Goal: Task Accomplishment & Management: Manage account settings

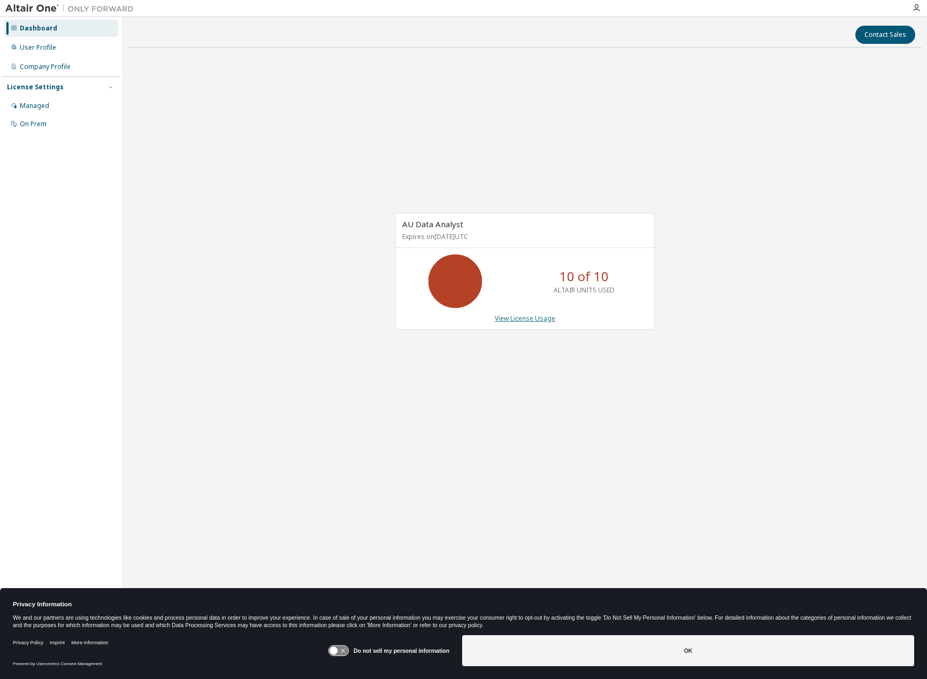
click at [535, 322] on link "View License Usage" at bounding box center [525, 318] width 60 height 9
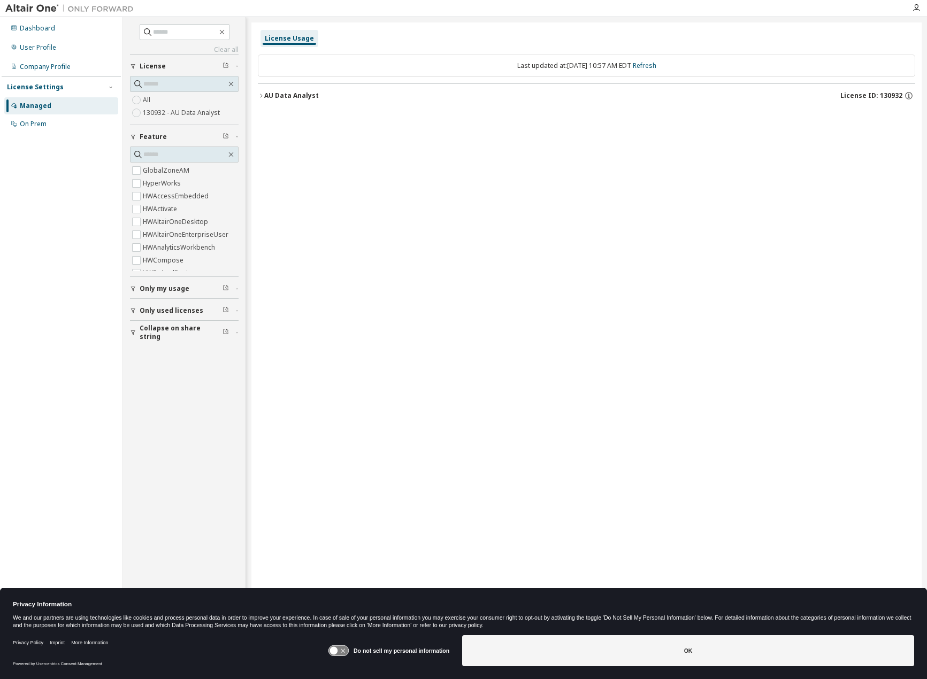
click at [202, 290] on div "Only my usage" at bounding box center [188, 289] width 96 height 9
click at [149, 307] on label "Yes" at bounding box center [149, 304] width 13 height 13
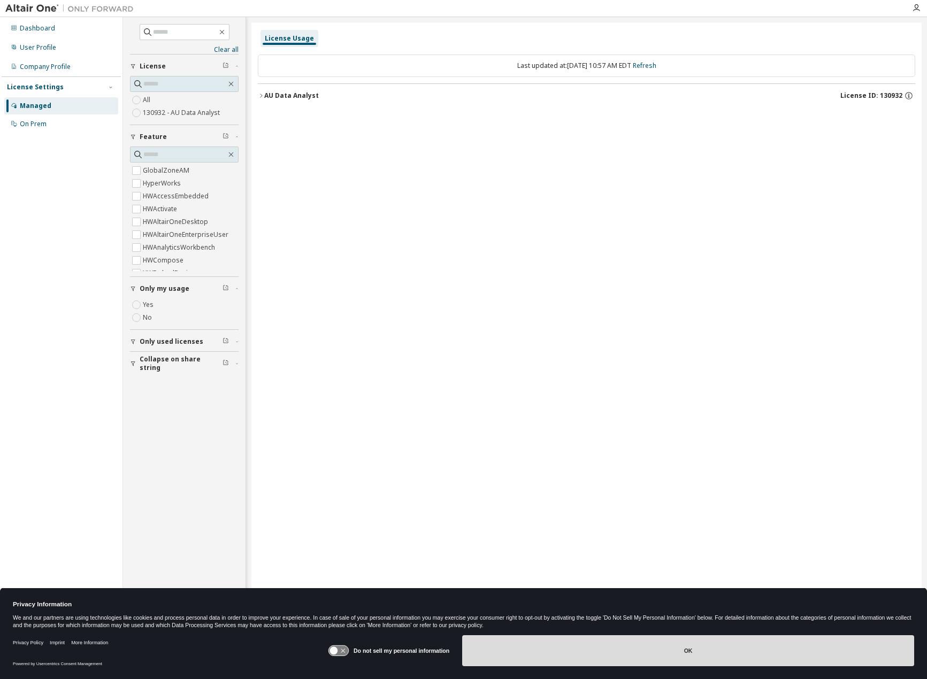
click at [718, 639] on button "OK" at bounding box center [688, 650] width 452 height 31
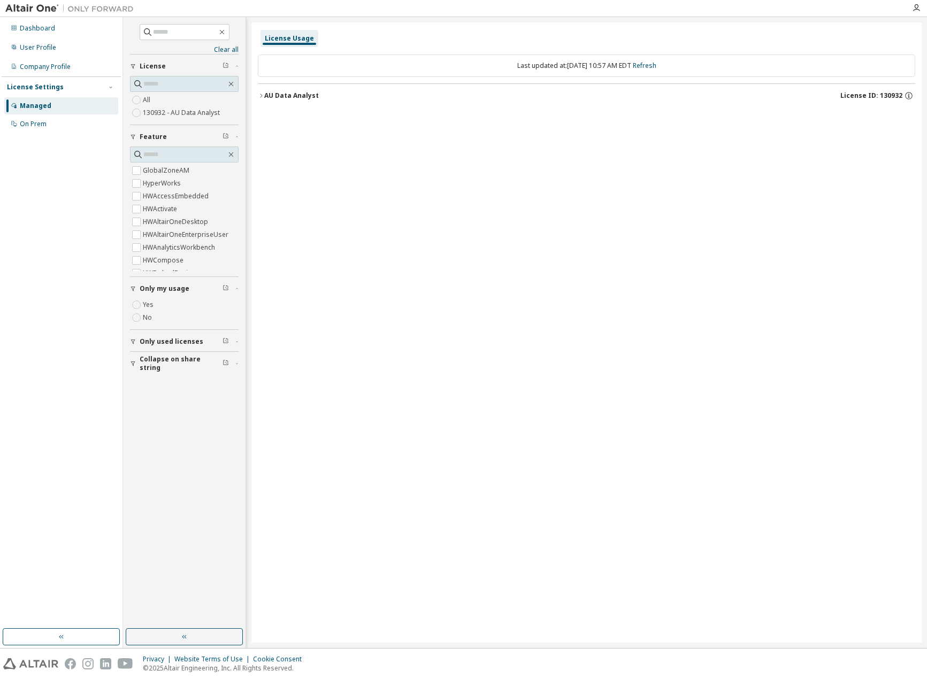
click at [263, 97] on icon "button" at bounding box center [261, 96] width 6 height 6
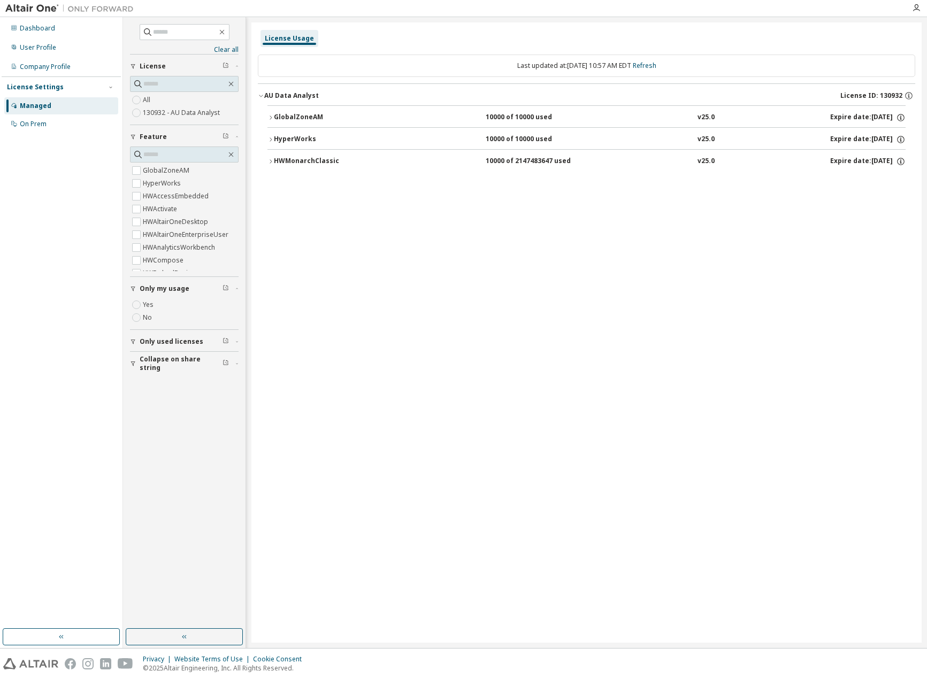
click at [263, 97] on icon "button" at bounding box center [261, 96] width 6 height 6
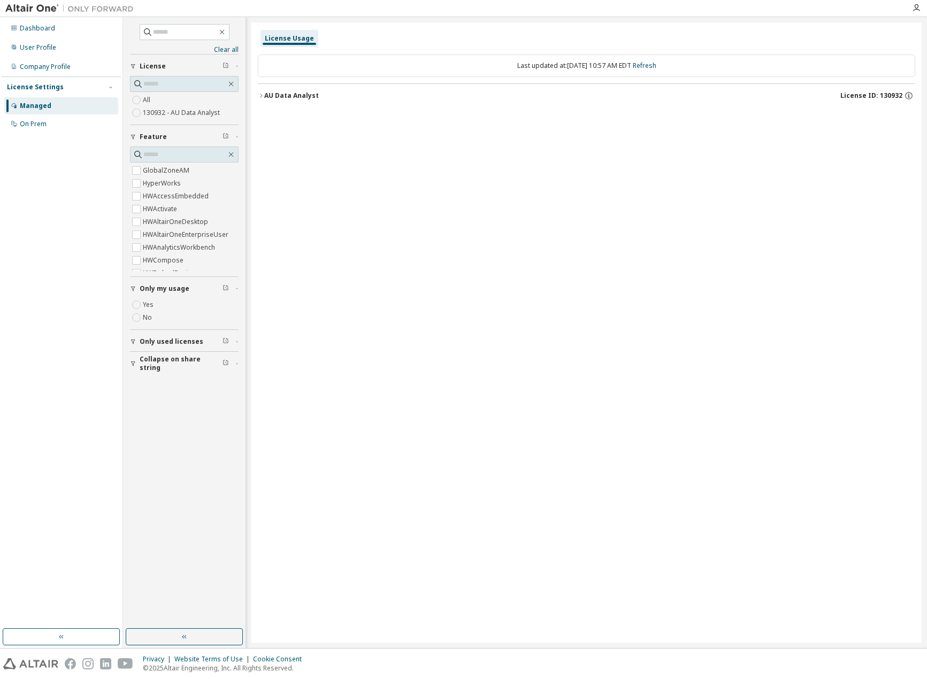
click at [175, 340] on span "Only used licenses" at bounding box center [172, 341] width 64 height 9
click at [266, 96] on div "AU Data Analyst" at bounding box center [291, 95] width 55 height 9
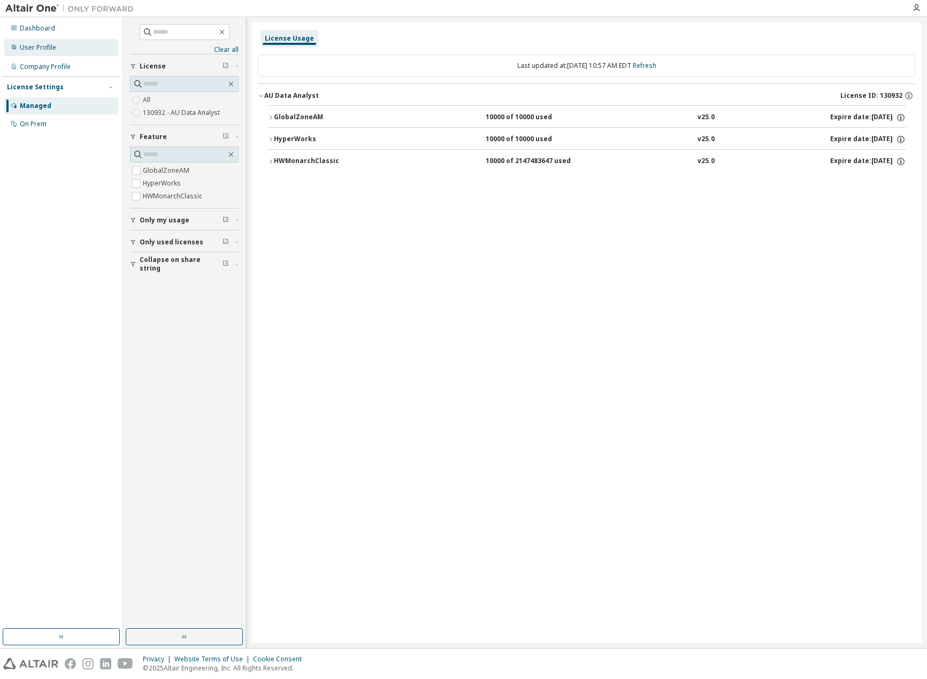
click at [40, 50] on div "User Profile" at bounding box center [38, 47] width 36 height 9
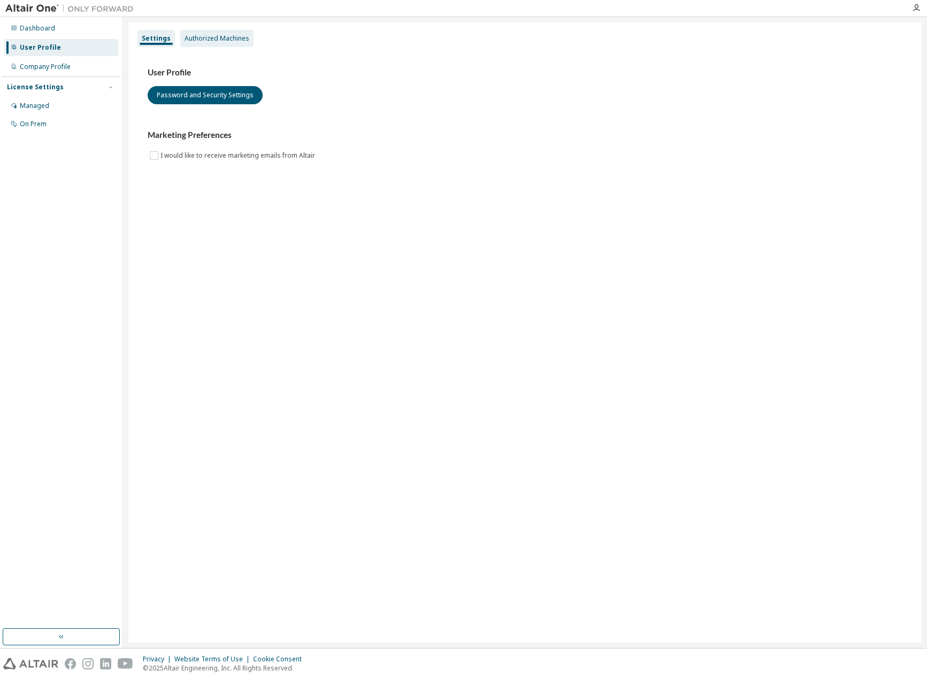
click at [244, 41] on div "Authorized Machines" at bounding box center [217, 38] width 65 height 9
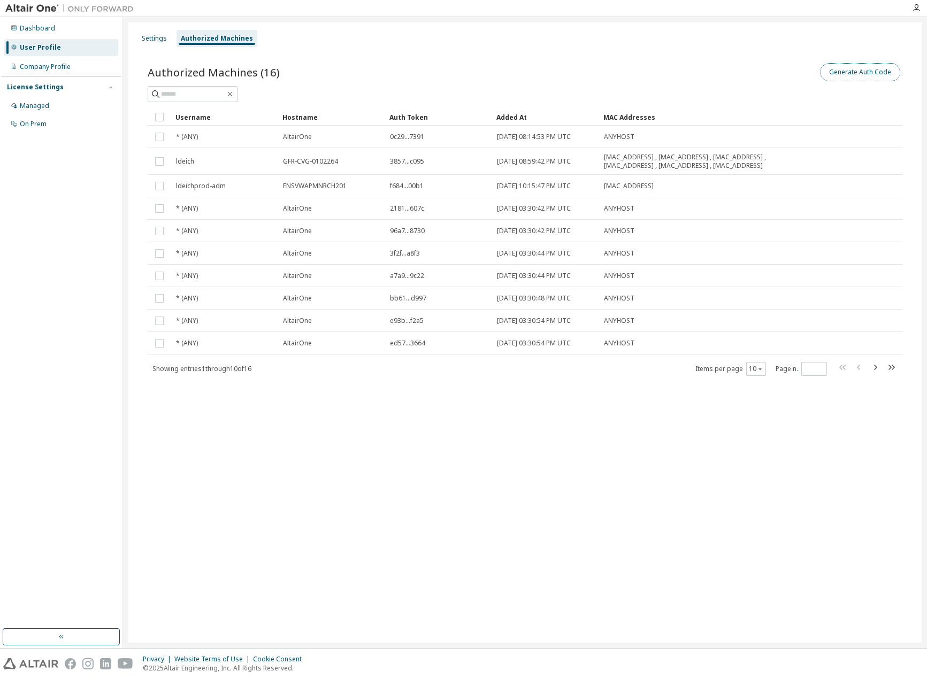
click at [859, 73] on button "Generate Auth Code" at bounding box center [860, 72] width 80 height 18
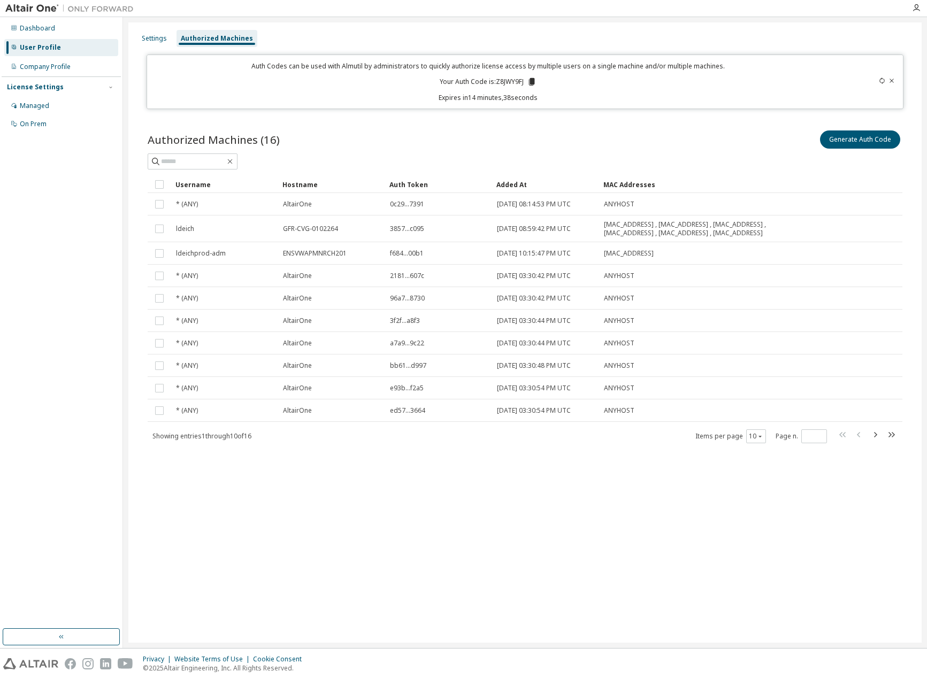
click at [533, 81] on icon at bounding box center [531, 81] width 6 height 7
click at [503, 84] on p "Your Auth Code is: Z8JWY9FJ" at bounding box center [488, 82] width 97 height 10
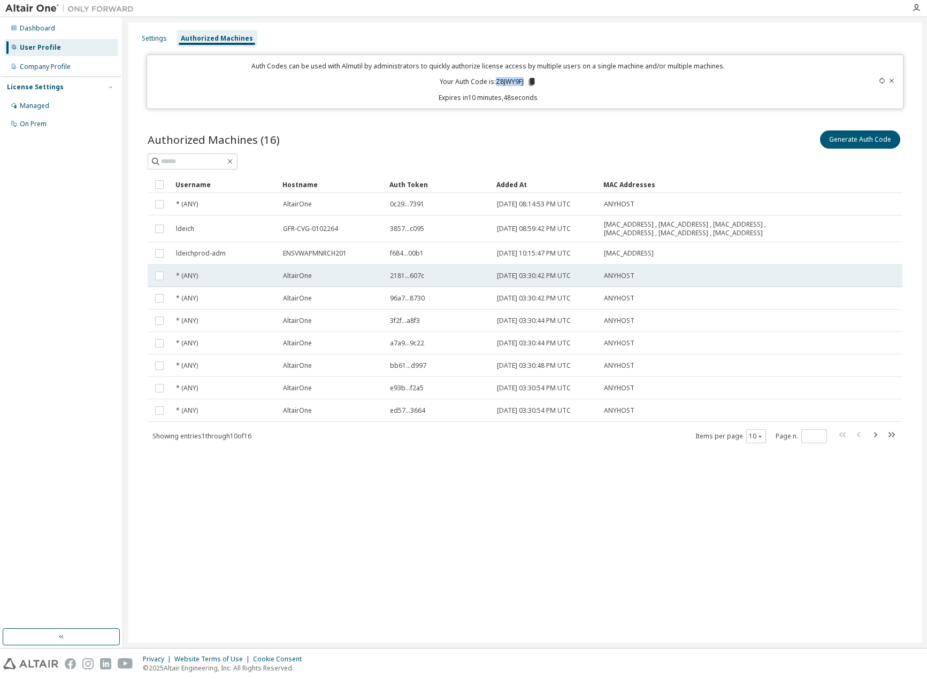
copy p "Z8JWY9FJ"
